Goal: Information Seeking & Learning: Get advice/opinions

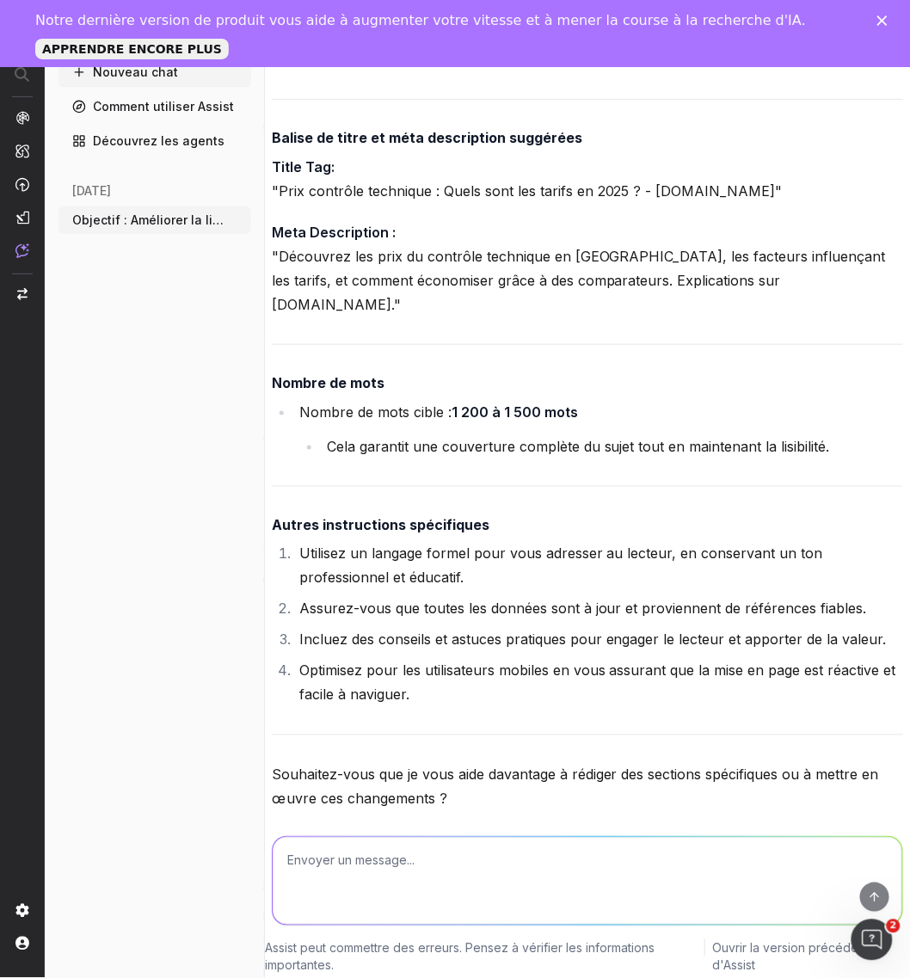
scroll to position [66, 0]
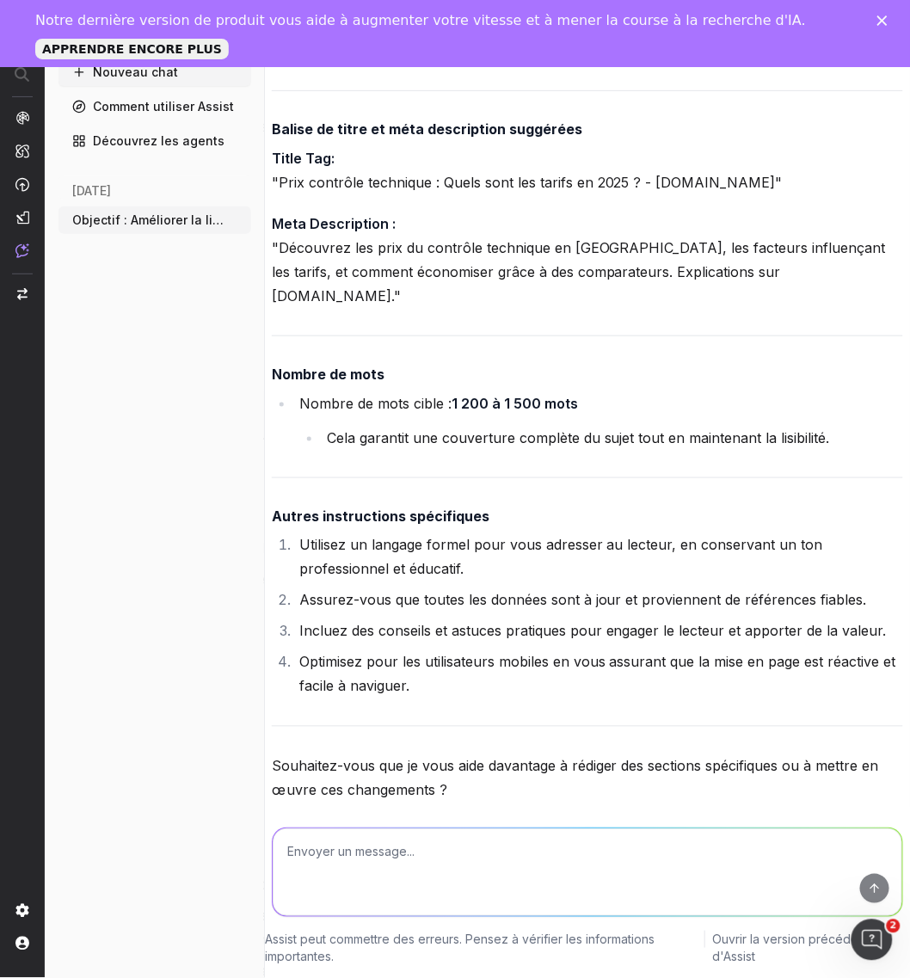
click at [453, 852] on textarea at bounding box center [588, 872] width 630 height 88
paste textarea "Lore : Ip do si ametcon adipisc el seddoe TEM incididuntu la e’doloremag aliqua…"
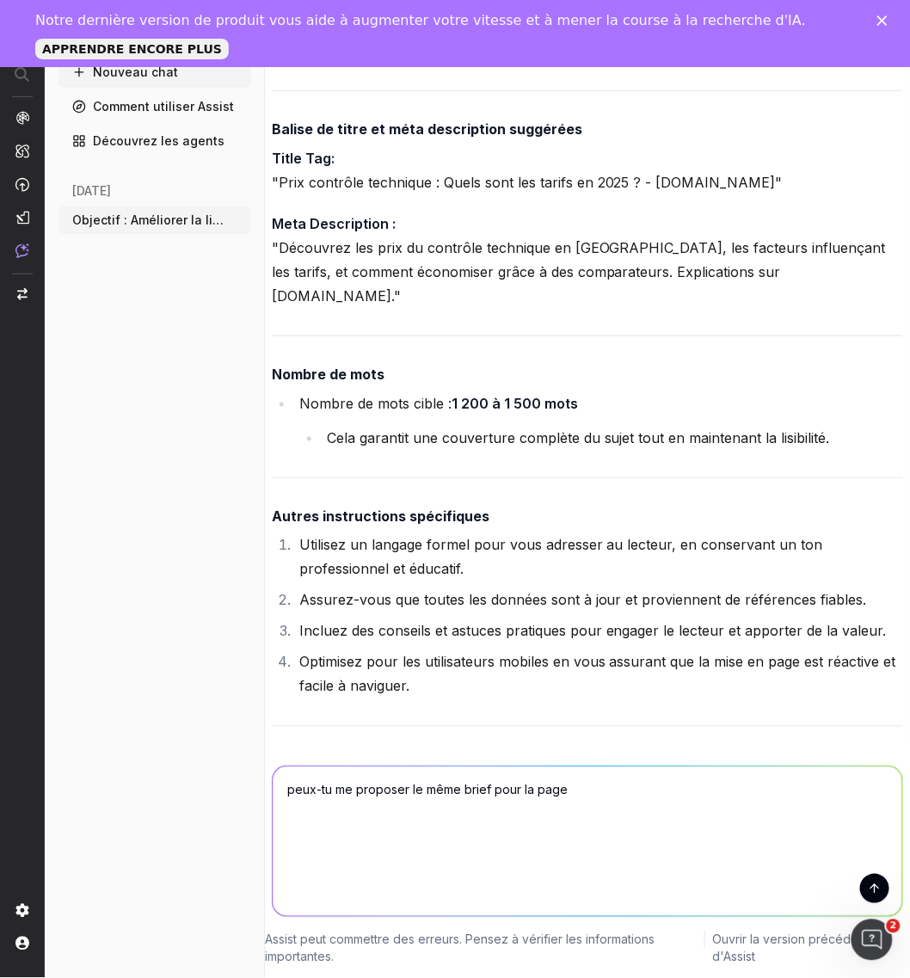
scroll to position [0, 0]
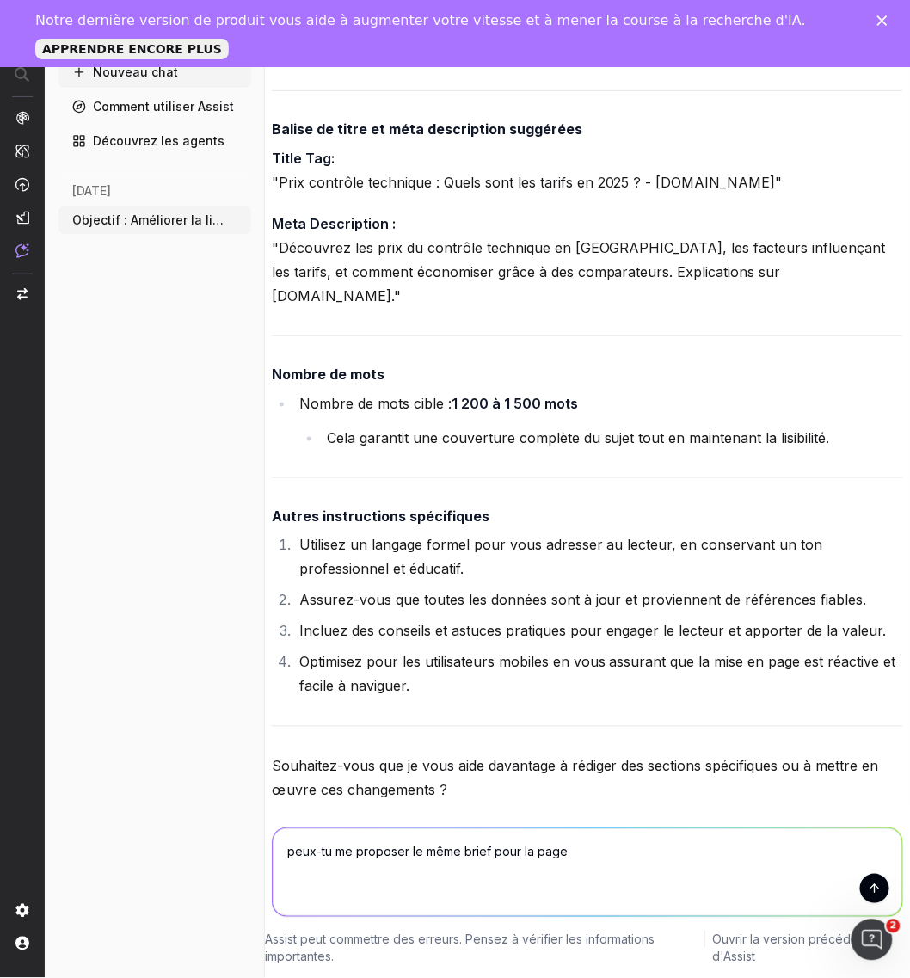
type textarea "peux-tu me proposer le même brief pour la page"
click at [631, 848] on textarea "peux-tu me proposer le même brief pour la page" at bounding box center [588, 872] width 630 height 88
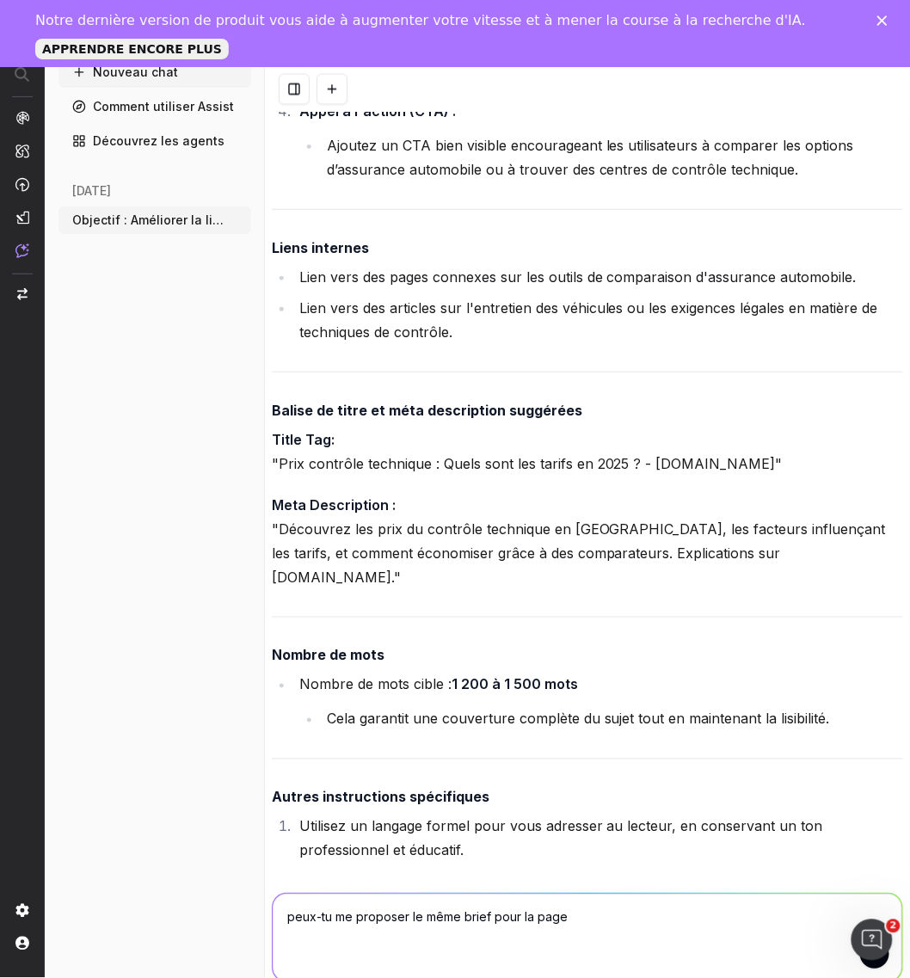
click at [888, 19] on icon "Fermer" at bounding box center [882, 20] width 10 height 10
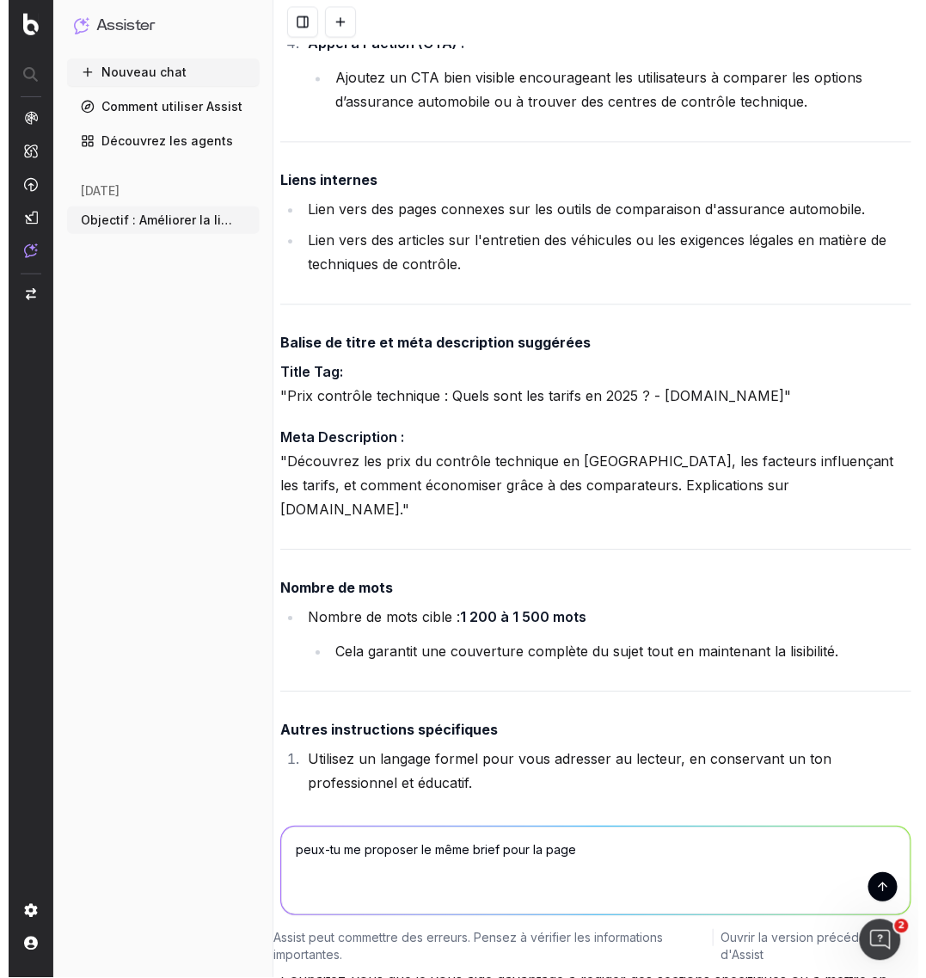
scroll to position [11497, 0]
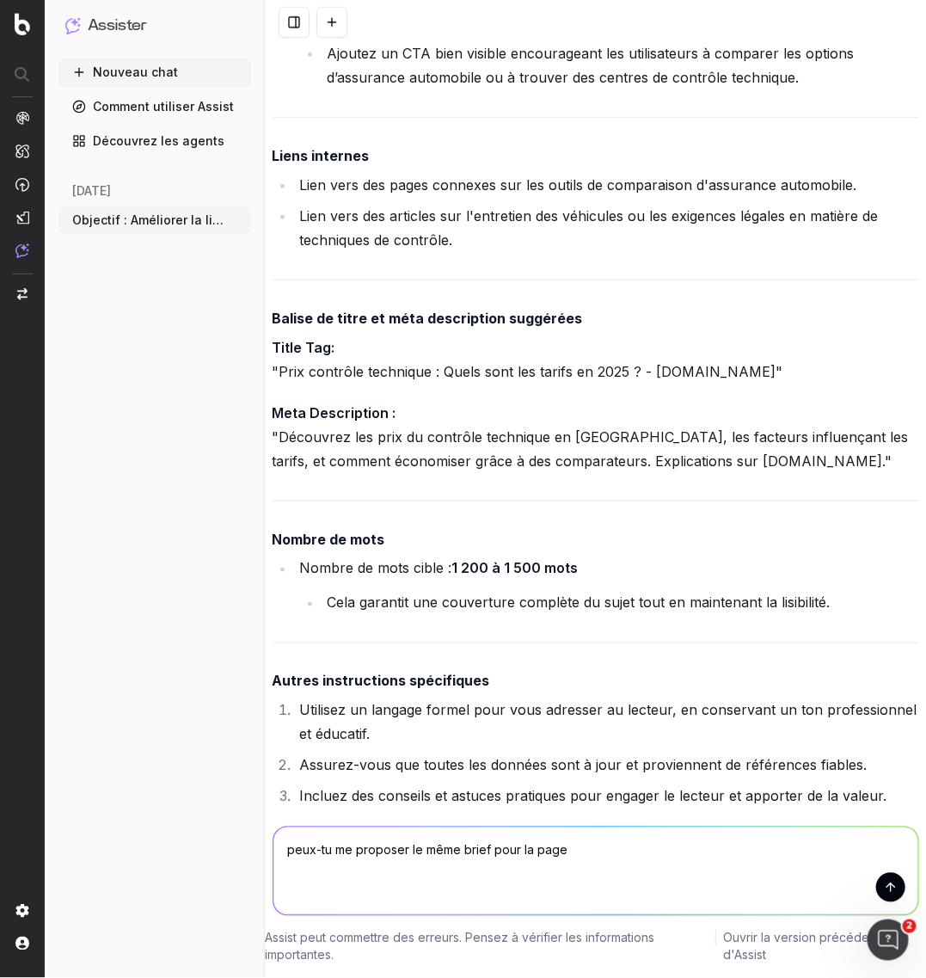
click at [131, 66] on font "Nouveau chat" at bounding box center [135, 72] width 85 height 15
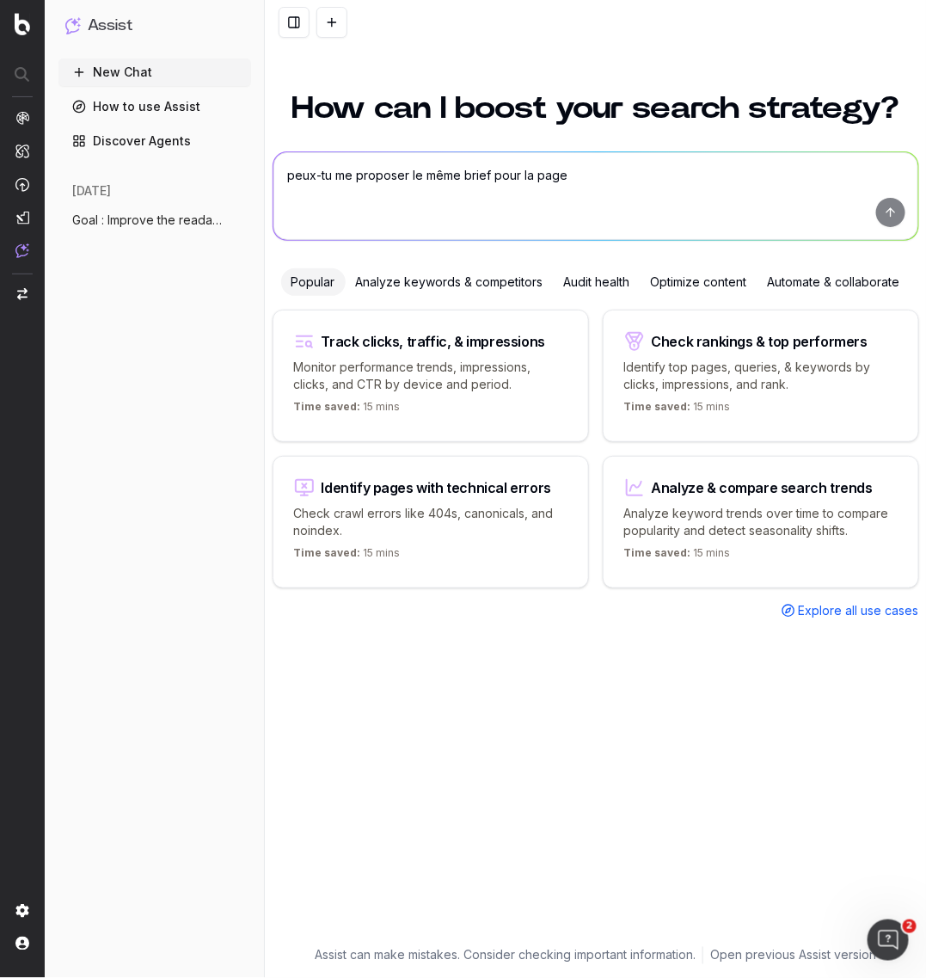
click at [341, 182] on textarea "peux-tu me proposer le même brief pour la page" at bounding box center [596, 196] width 645 height 88
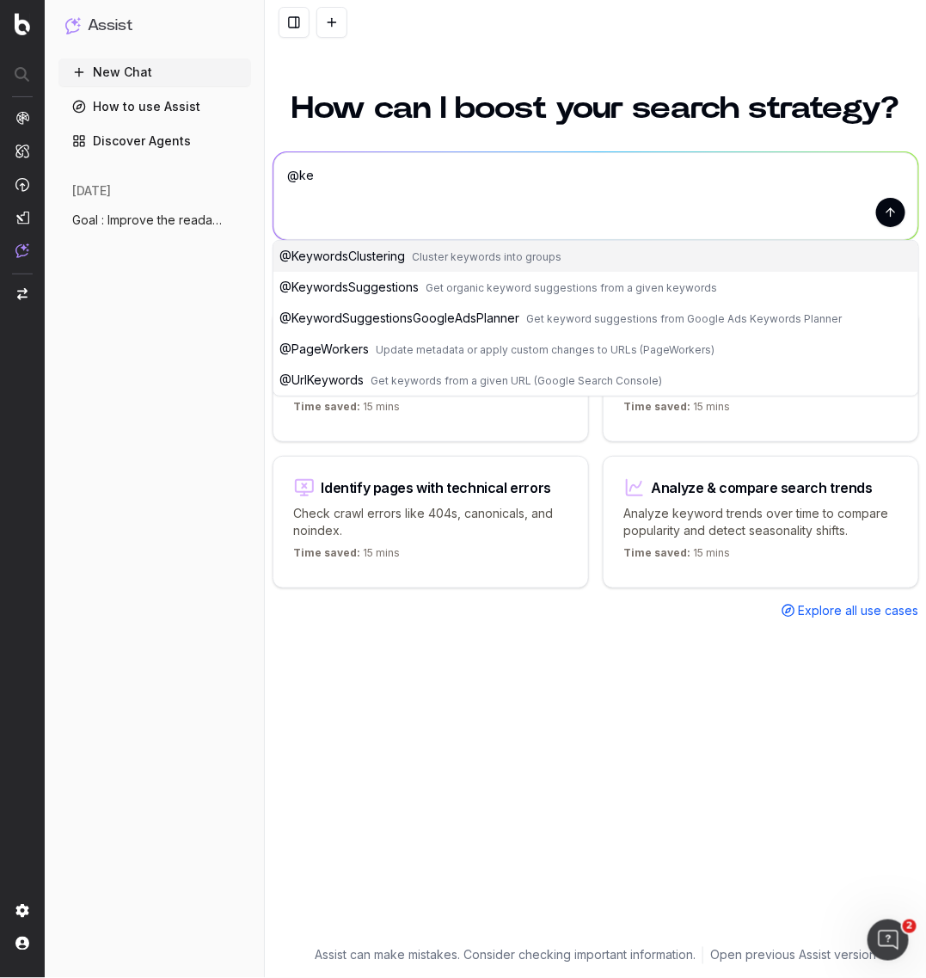
click at [340, 285] on span "@ KeywordsSuggestions" at bounding box center [349, 287] width 139 height 15
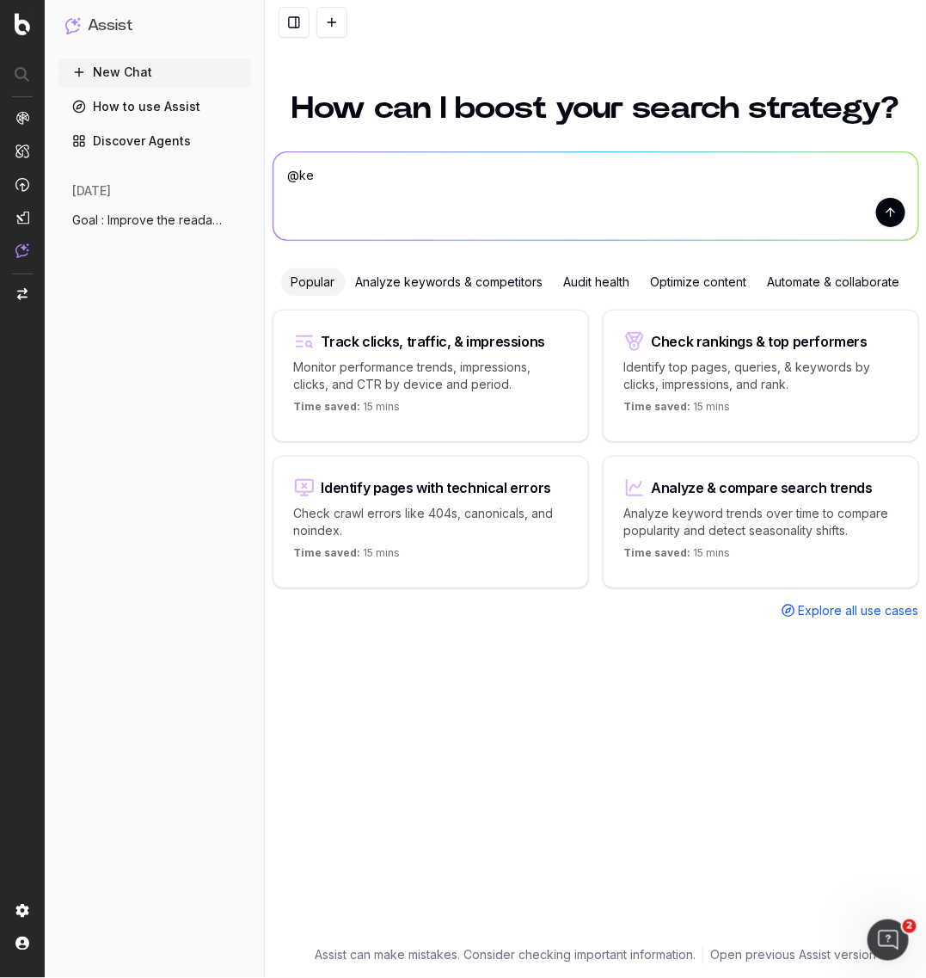
click at [446, 172] on textarea "@KeywordsSuggestions" at bounding box center [596, 196] width 645 height 88
paste textarea "propose moi des mots-clés secondaires pour le mot-clé principal "interdiction m…"
type textarea "@KeywordsSuggestions propose moi des mots-clés secondaires pour le mot-clé prin…"
click at [895, 217] on button "submit" at bounding box center [891, 212] width 29 height 29
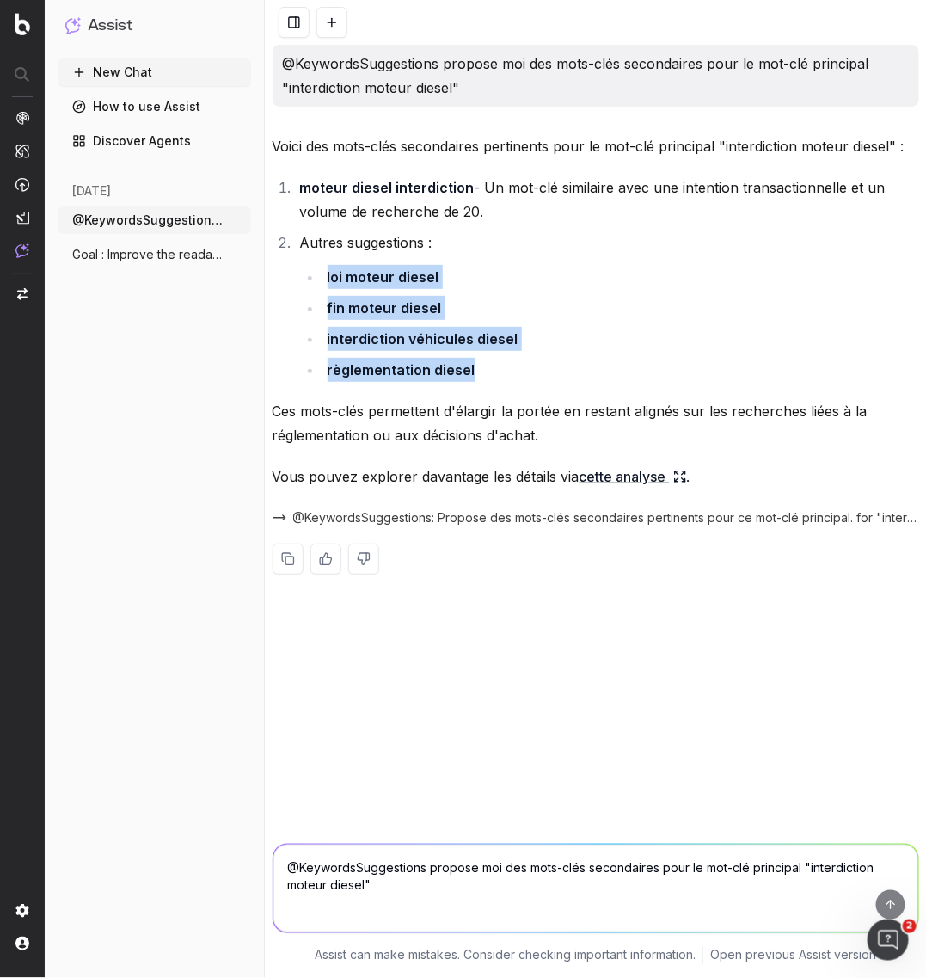
drag, startPoint x: 488, startPoint y: 372, endPoint x: 325, endPoint y: 281, distance: 186.4
click at [325, 281] on ul "loi moteur diesel fin moteur diesel interdiction véhicules diesel règlementatio…" at bounding box center [609, 323] width 619 height 117
copy ul "loi moteur diesel fin moteur diesel interdiction véhicules diesel règlementatio…"
